Goal: Information Seeking & Learning: Check status

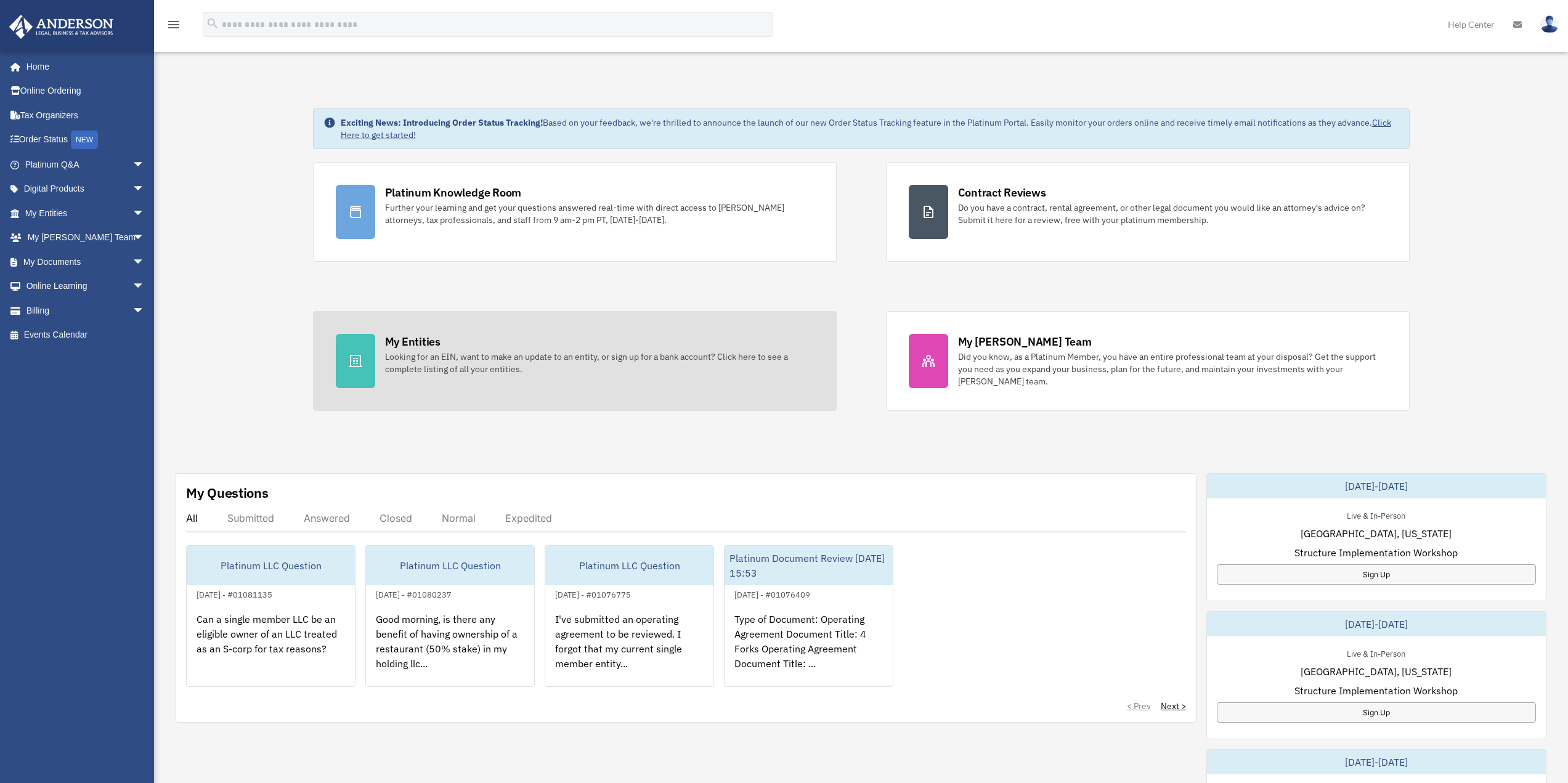
click at [427, 343] on div "My Entities" at bounding box center [413, 342] width 55 height 15
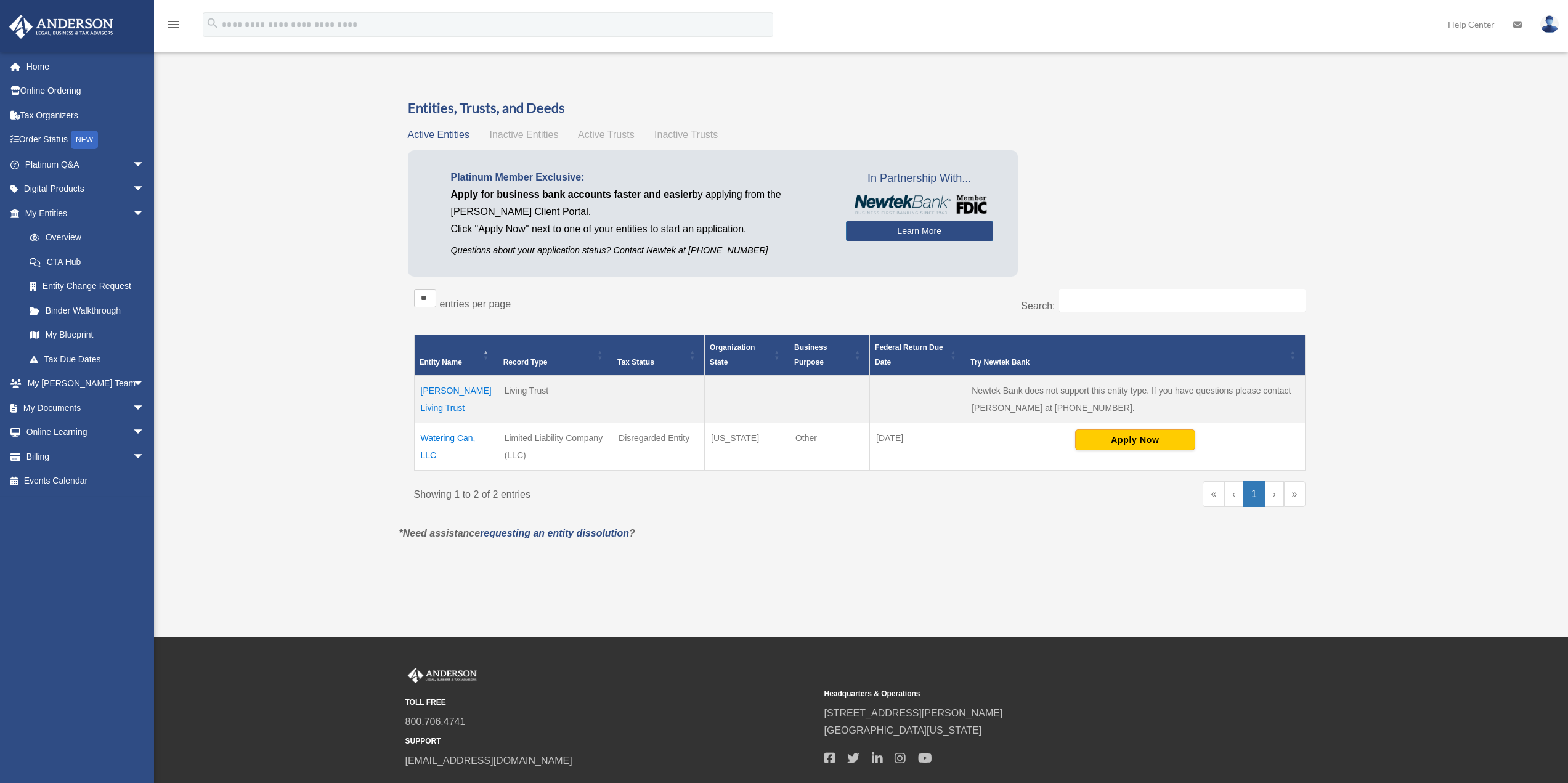
click at [427, 441] on td "Watering Can, LLC" at bounding box center [455, 447] width 83 height 48
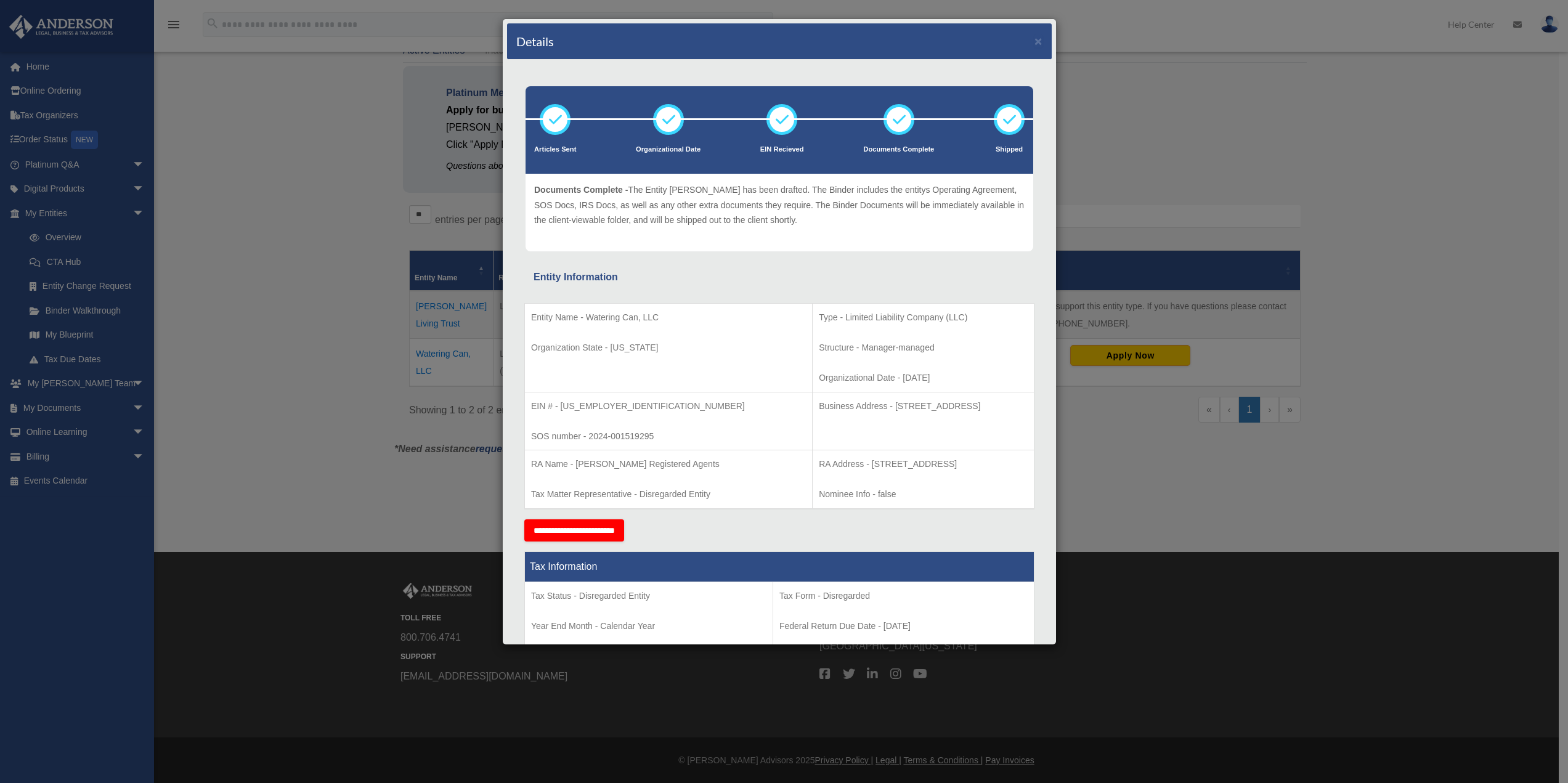
click at [1033, 37] on div "Details ×" at bounding box center [779, 41] width 544 height 36
click at [1035, 38] on button "×" at bounding box center [1038, 41] width 8 height 13
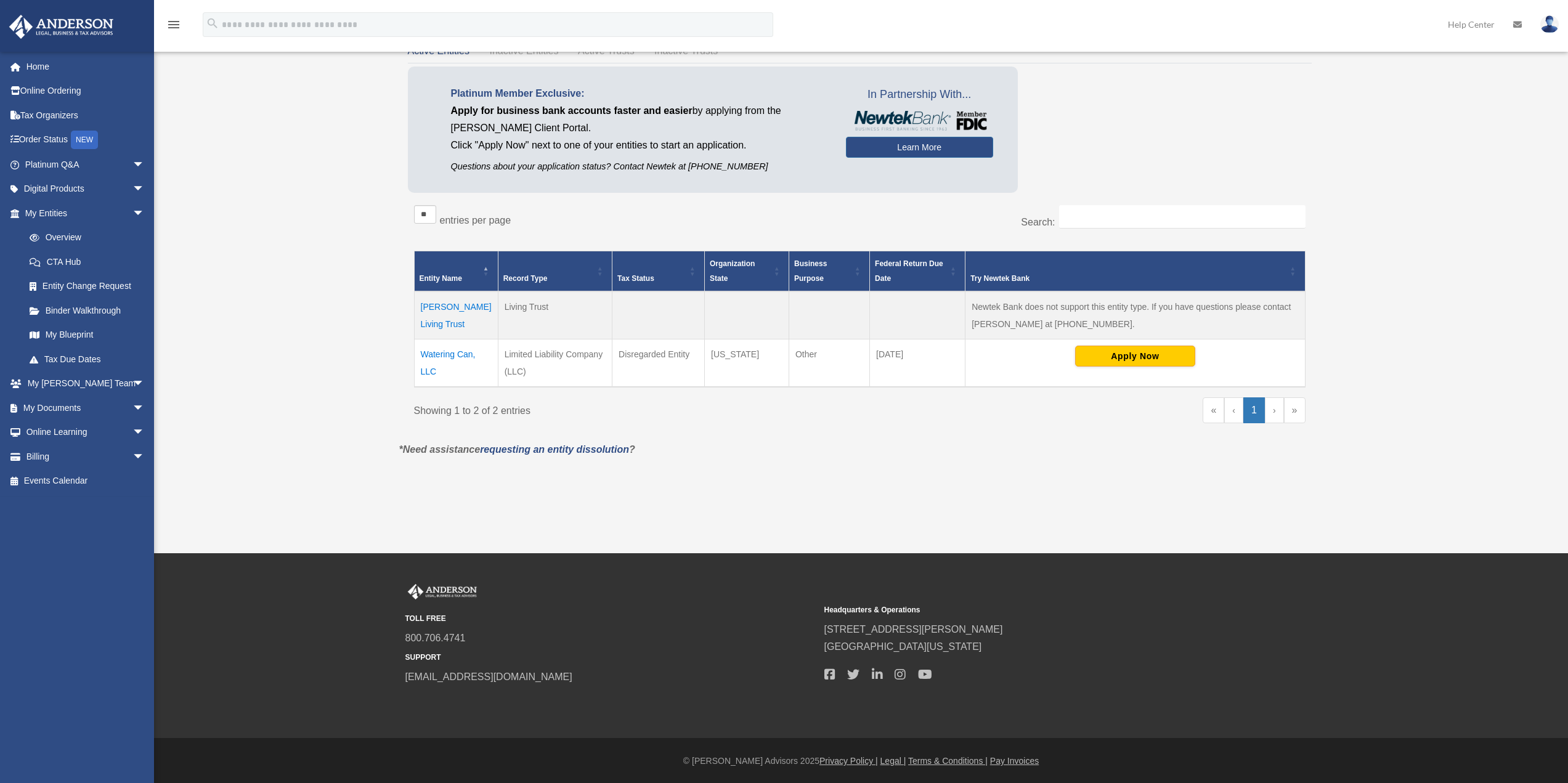
click at [446, 304] on td "[PERSON_NAME] Living Trust" at bounding box center [455, 315] width 83 height 48
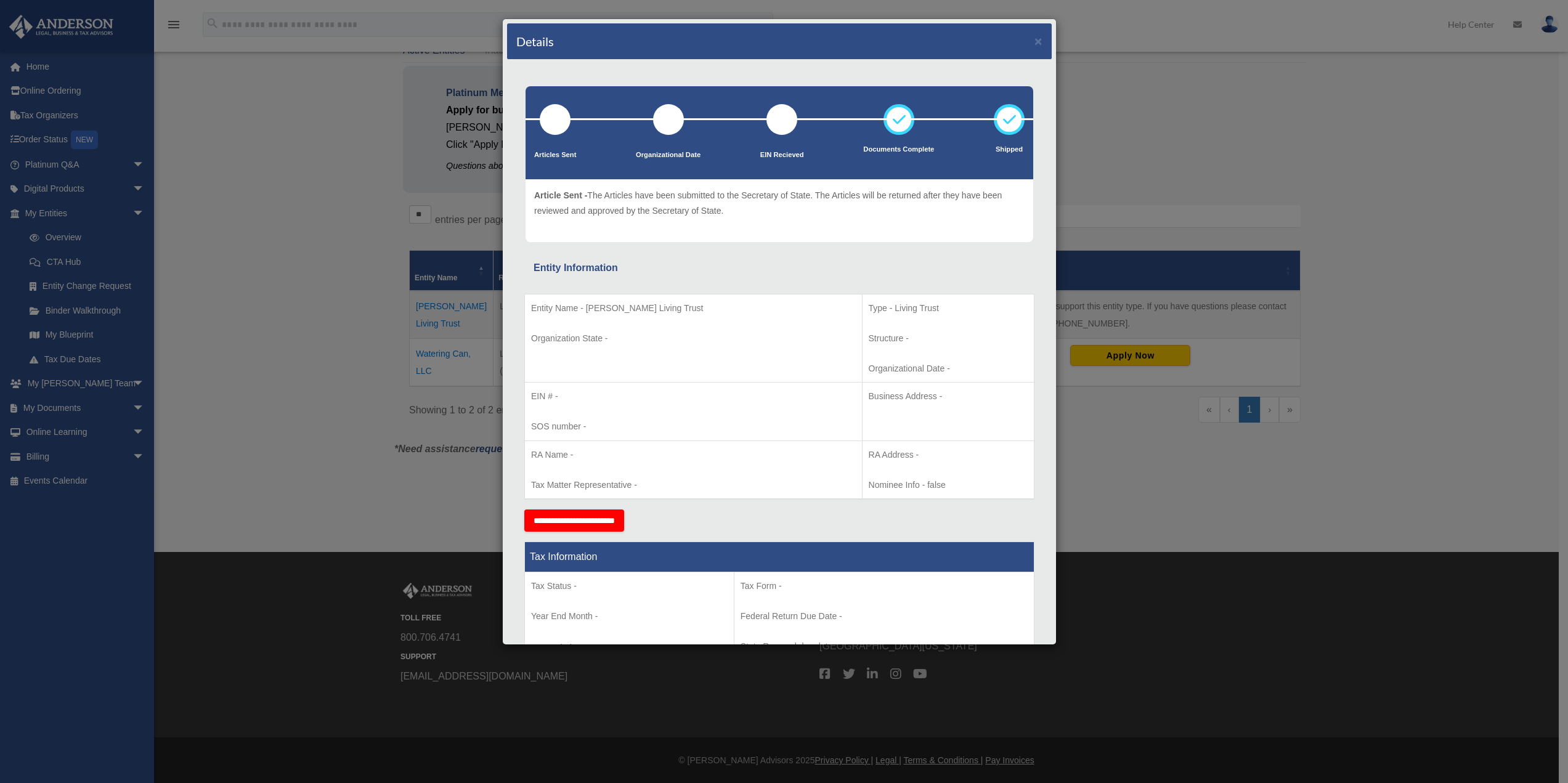
click at [377, 338] on div "Details × Articles Sent Organizational Date" at bounding box center [784, 392] width 1568 height 783
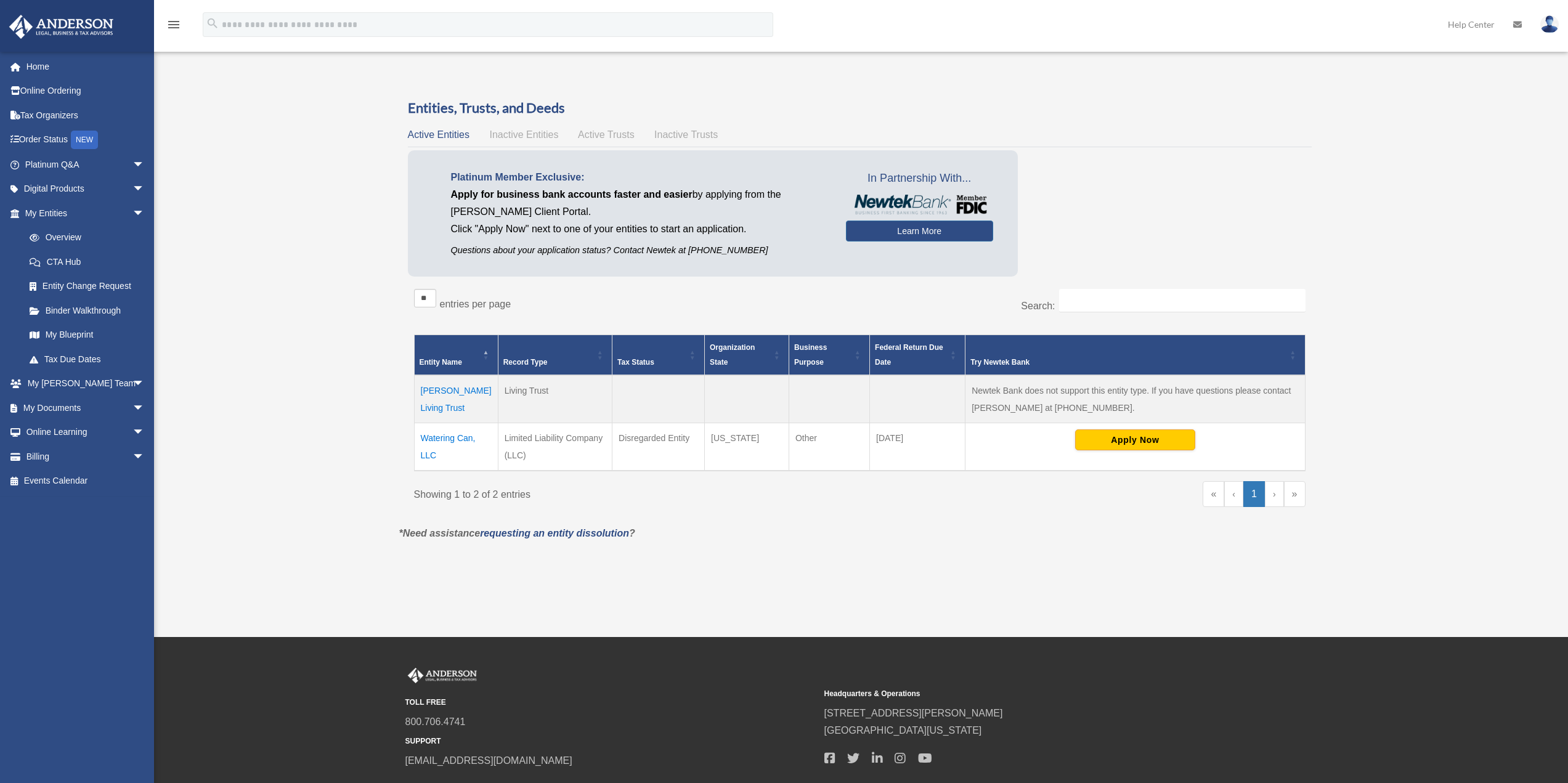
click at [605, 132] on span "Active Trusts" at bounding box center [606, 134] width 57 height 11
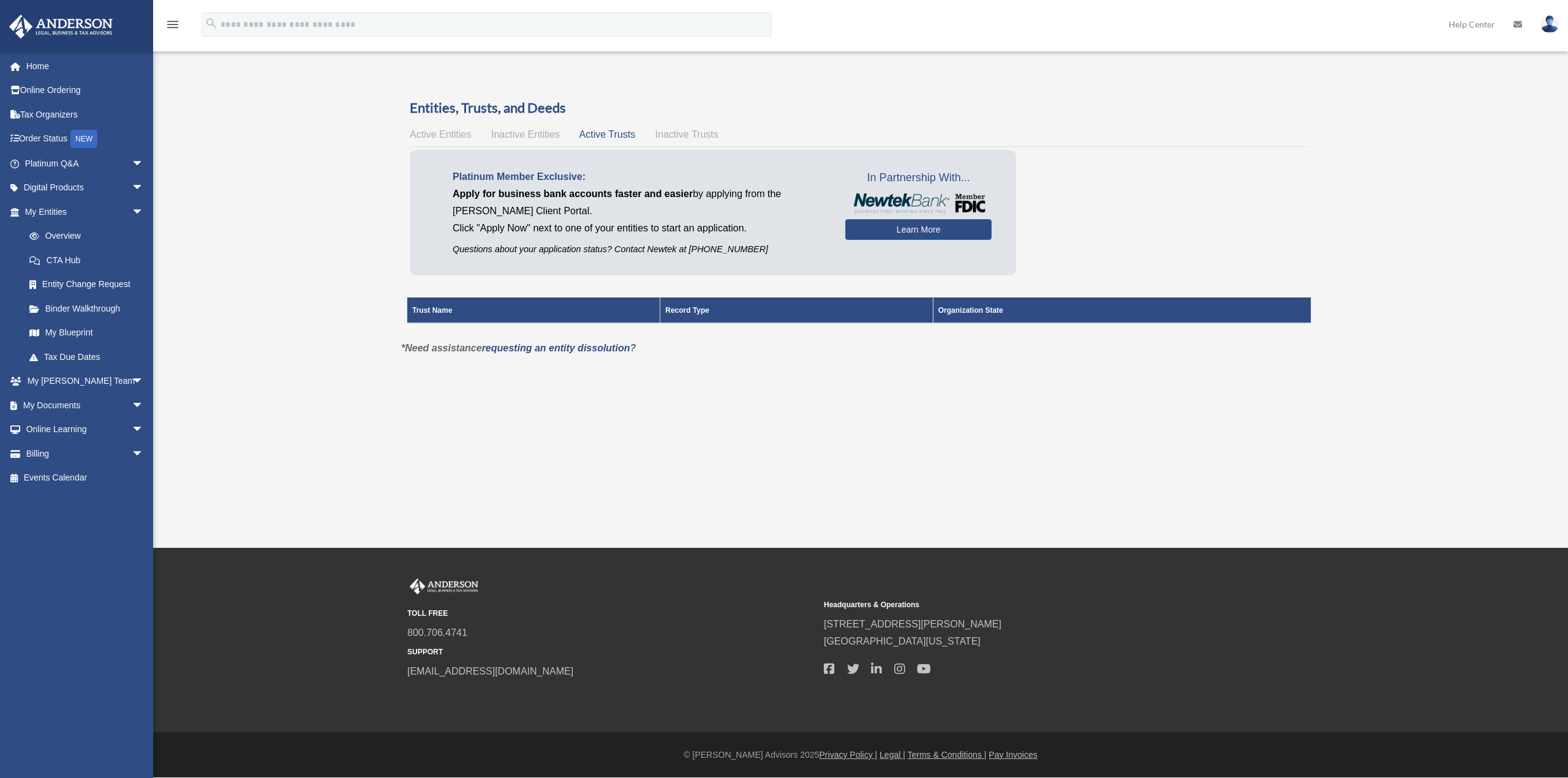
click at [446, 134] on span "Active Entities" at bounding box center [441, 134] width 61 height 10
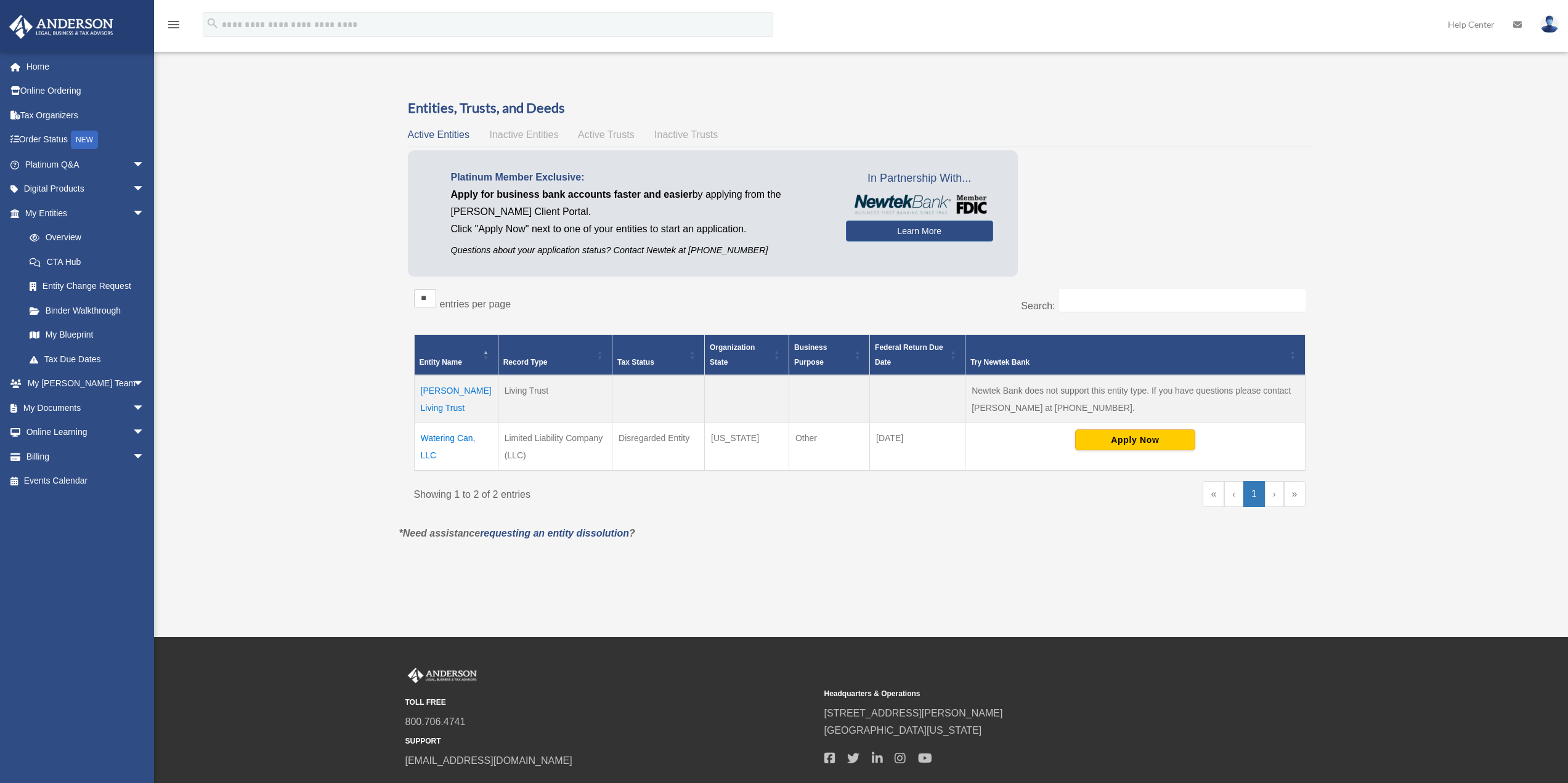
click at [685, 131] on span "Inactive Trusts" at bounding box center [686, 134] width 63 height 11
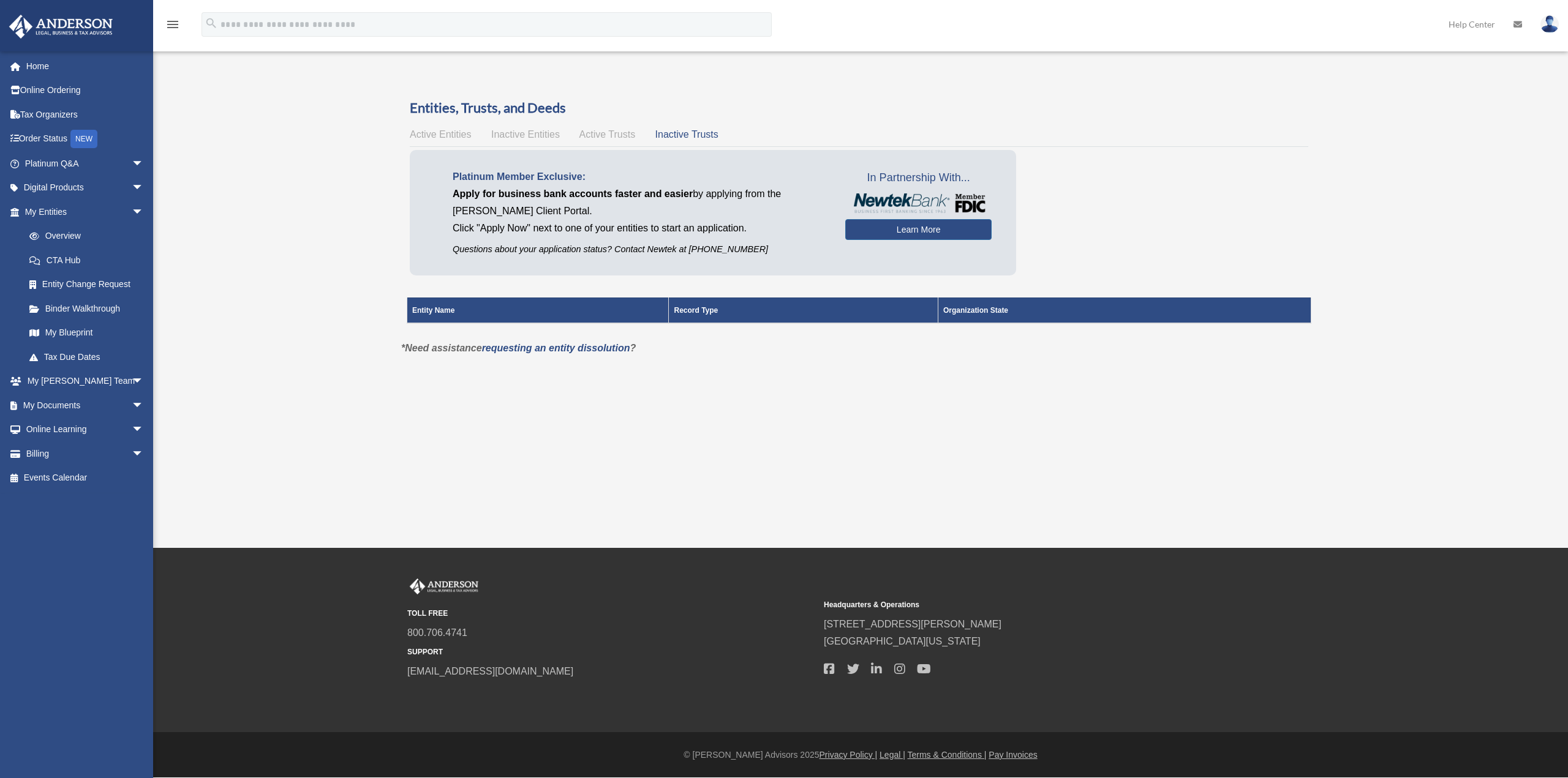
click at [614, 131] on span "Active Trusts" at bounding box center [607, 134] width 56 height 10
click at [436, 134] on span "Active Entities" at bounding box center [441, 134] width 61 height 10
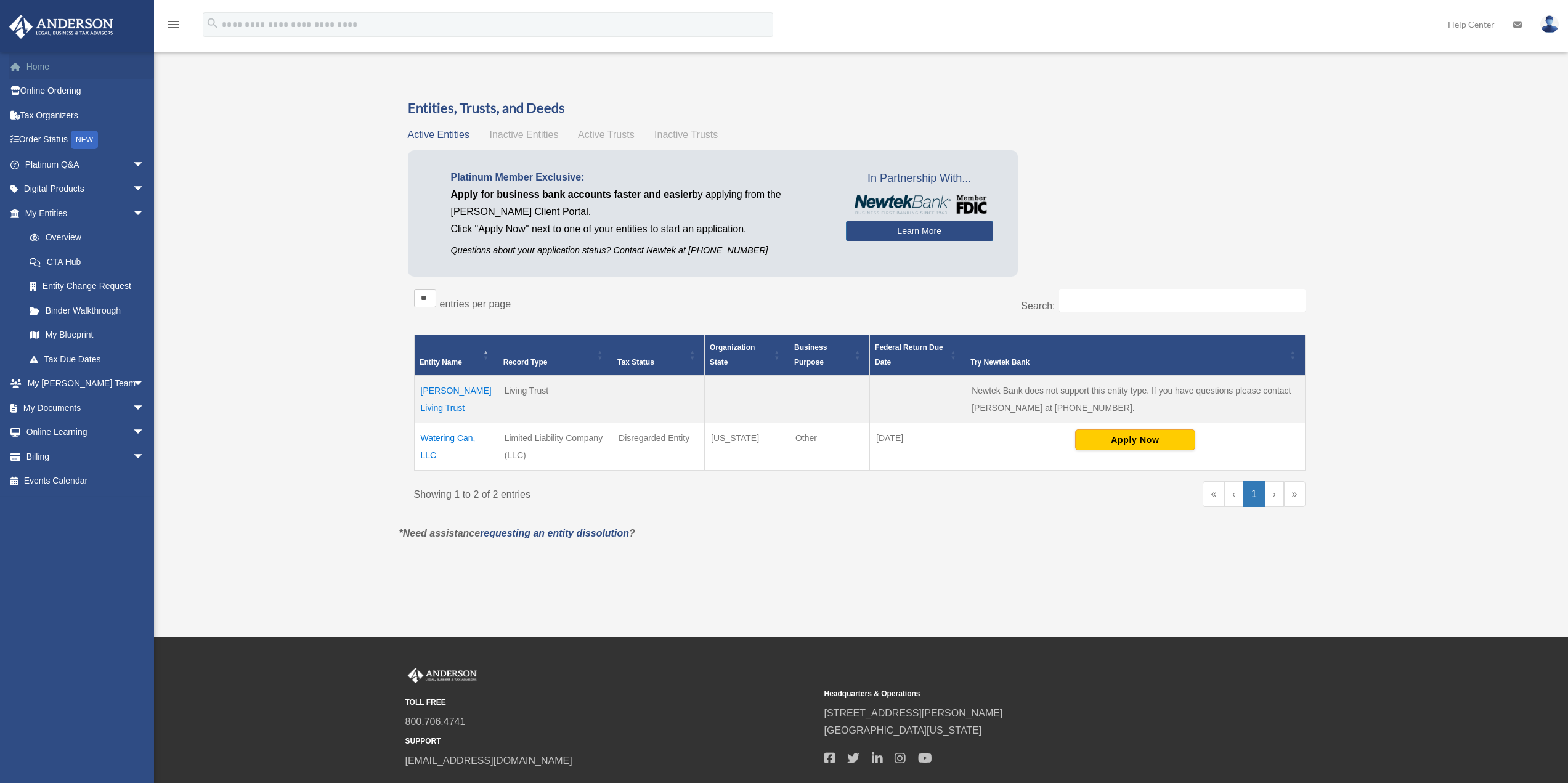
click at [35, 58] on link "Home" at bounding box center [86, 66] width 154 height 25
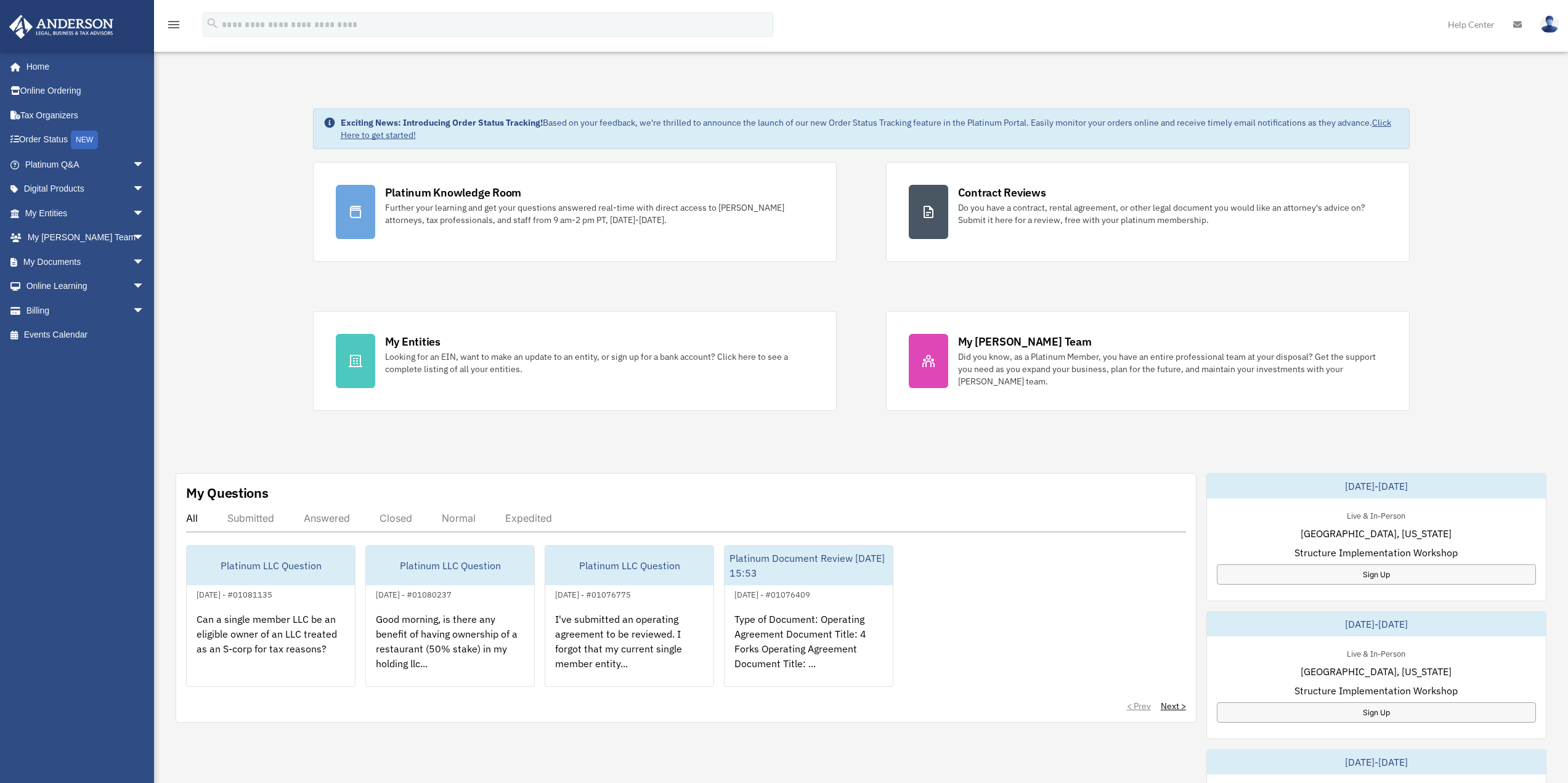
click at [1548, 29] on img at bounding box center [1550, 24] width 18 height 18
click at [83, 23] on img at bounding box center [61, 27] width 112 height 24
click at [215, 233] on div "Exciting News: Introducing Order Status Tracking! Based on your feedback, we're…" at bounding box center [861, 631] width 1433 height 1107
